Goal: Find contact information: Find contact information

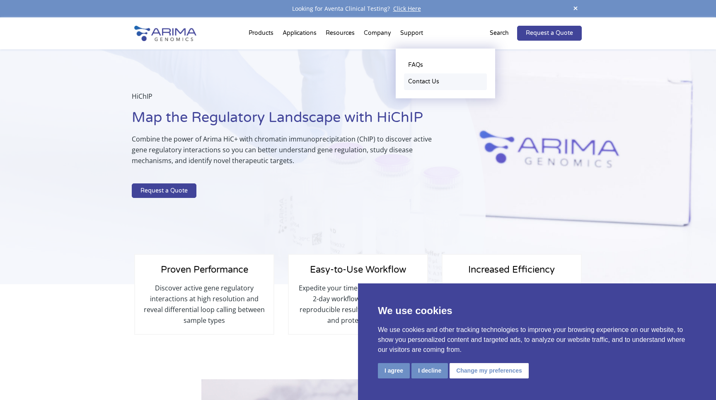
click at [416, 78] on link "Contact Us" at bounding box center [445, 81] width 83 height 17
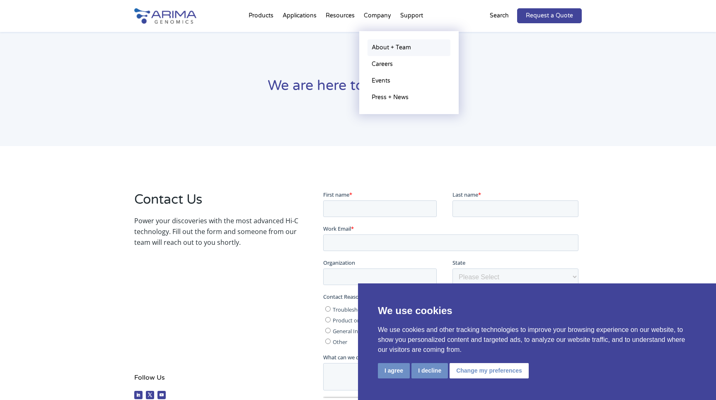
click at [382, 49] on link "About + Team" at bounding box center [409, 47] width 83 height 17
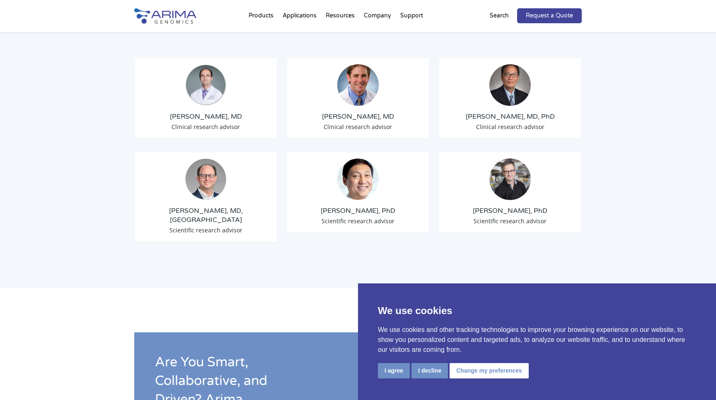
scroll to position [1426, 0]
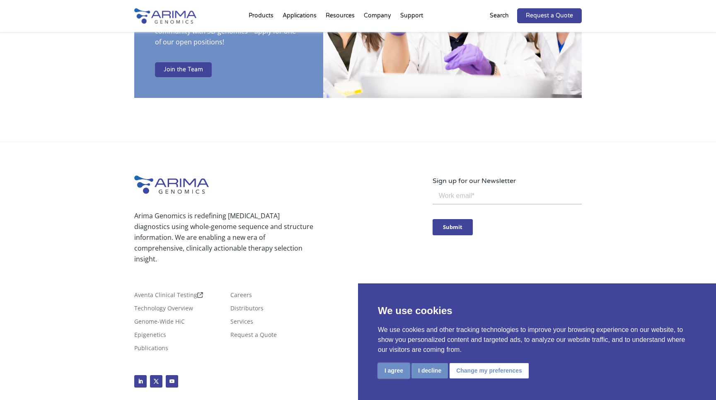
click at [391, 378] on button "I agree" at bounding box center [394, 370] width 32 height 15
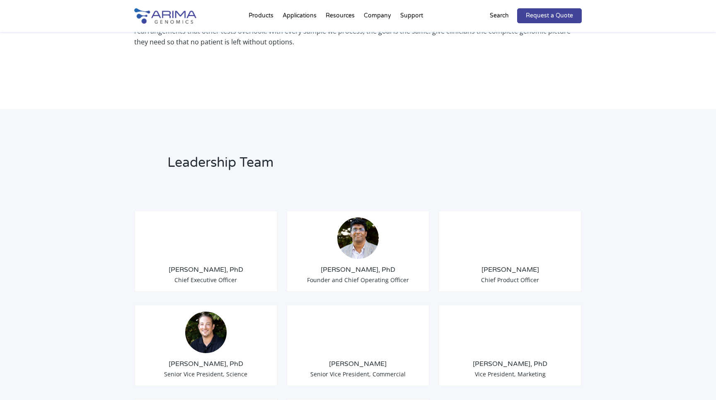
scroll to position [0, 0]
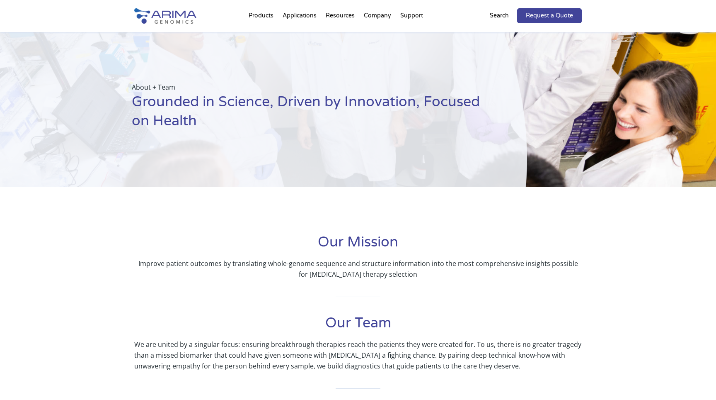
click at [177, 16] on img at bounding box center [165, 15] width 62 height 15
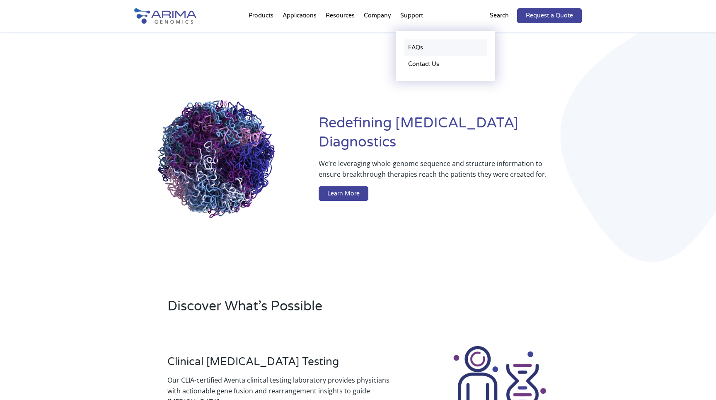
click at [412, 45] on link "FAQs" at bounding box center [445, 47] width 83 height 17
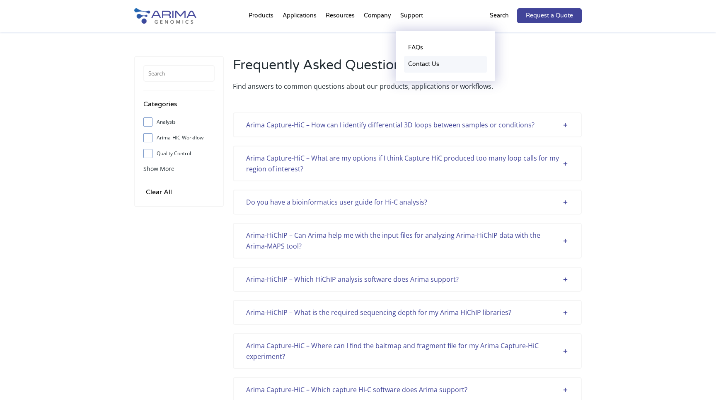
click at [414, 61] on link "Contact Us" at bounding box center [445, 64] width 83 height 17
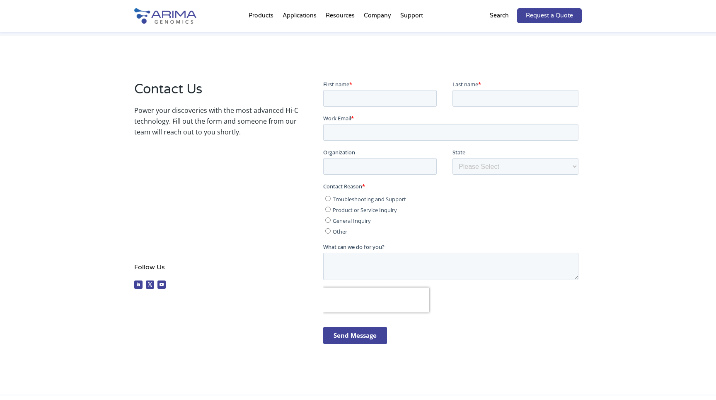
scroll to position [383, 0]
